Goal: Navigation & Orientation: Find specific page/section

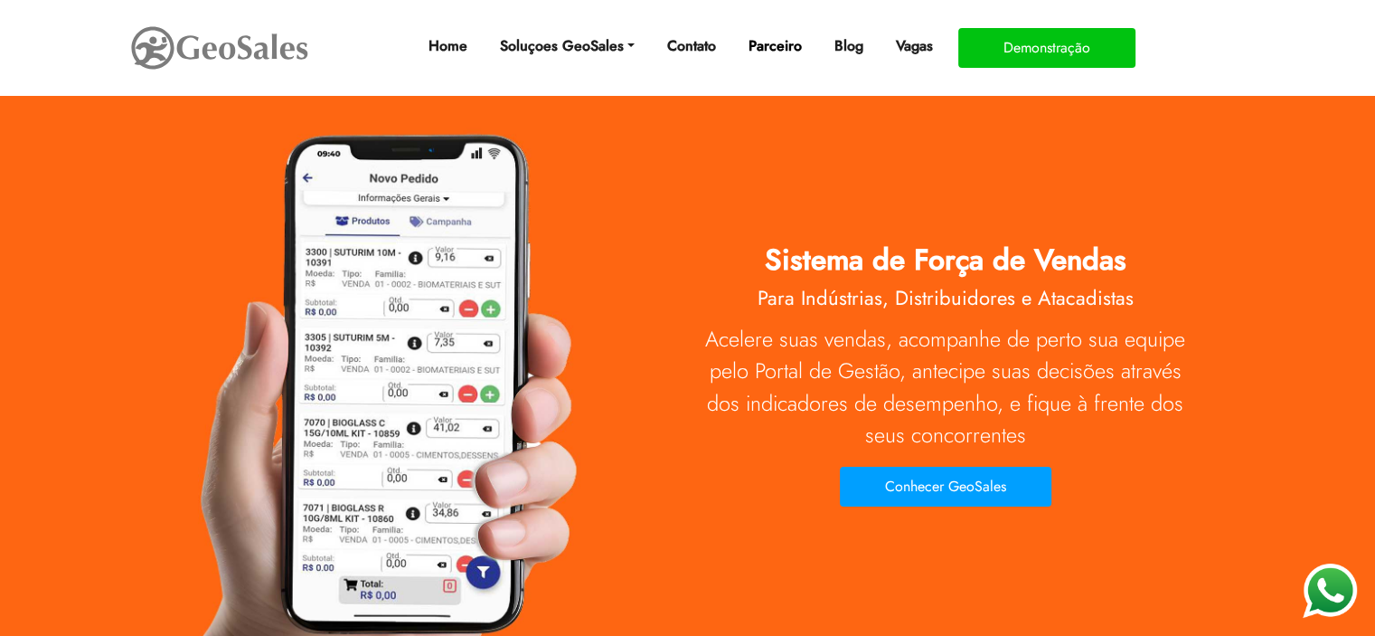
click at [785, 45] on link "Parceiro" at bounding box center [775, 46] width 68 height 36
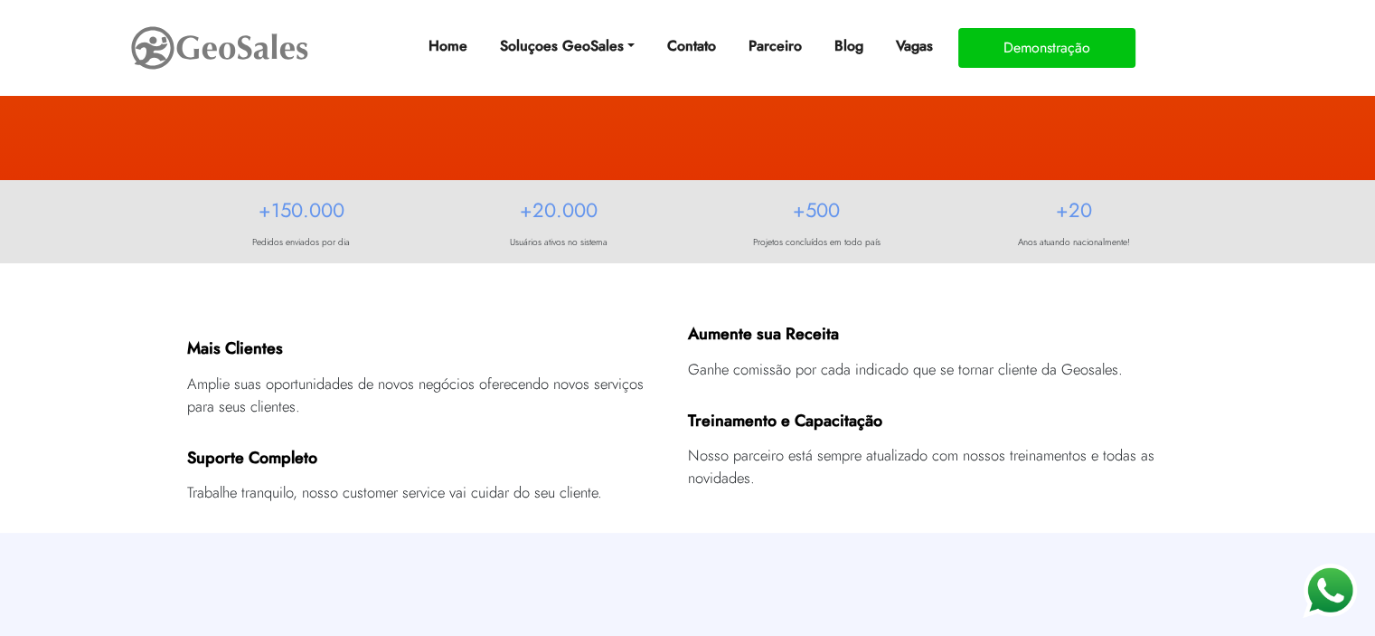
scroll to position [362, 0]
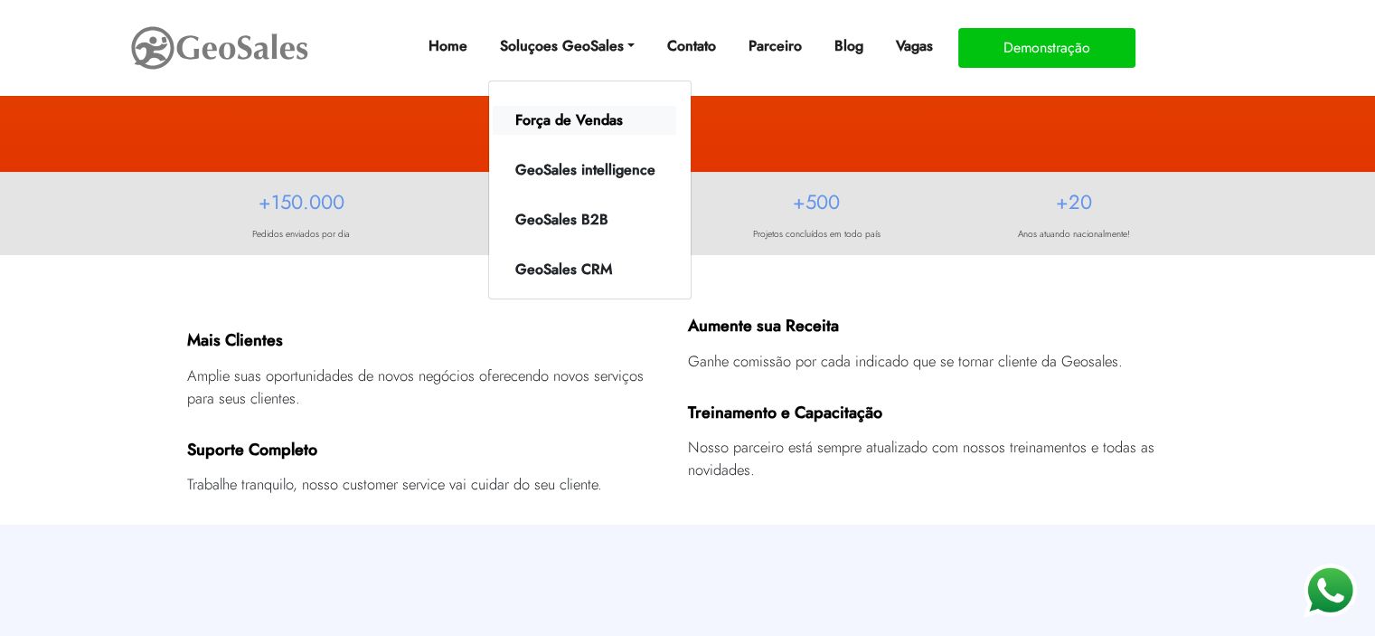
click at [551, 123] on link "Força de Vendas" at bounding box center [585, 120] width 184 height 29
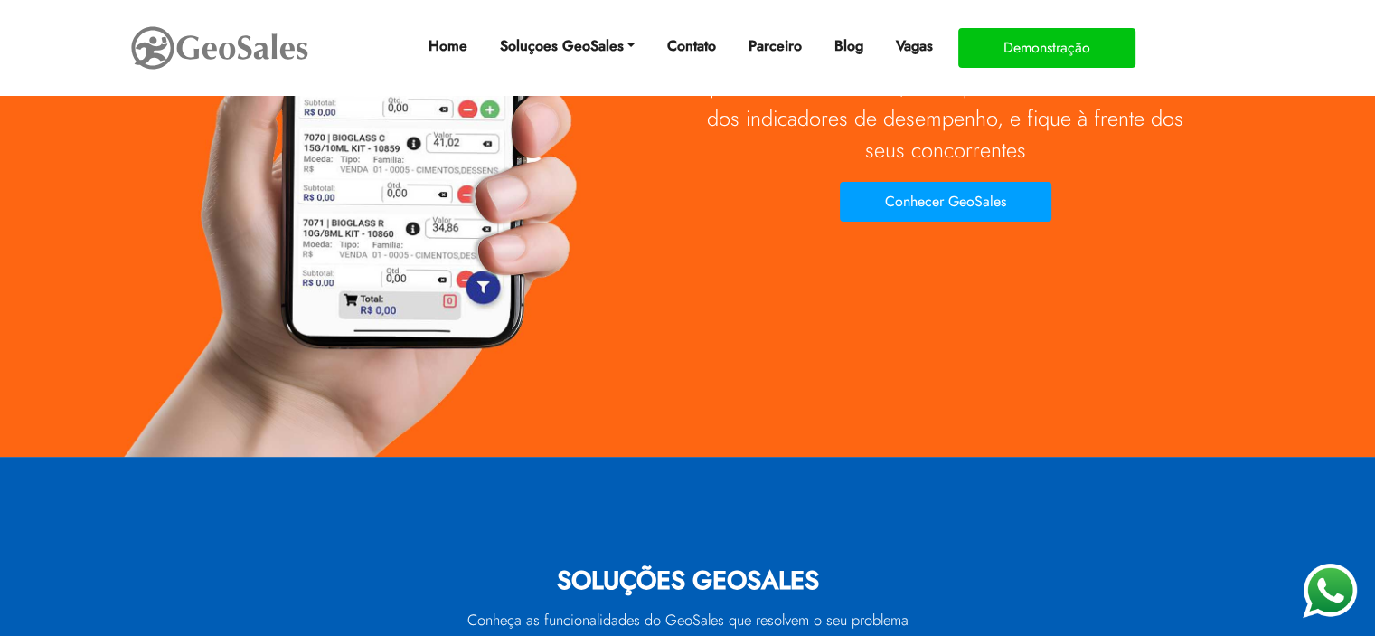
scroll to position [542, 0]
